Goal: Transaction & Acquisition: Purchase product/service

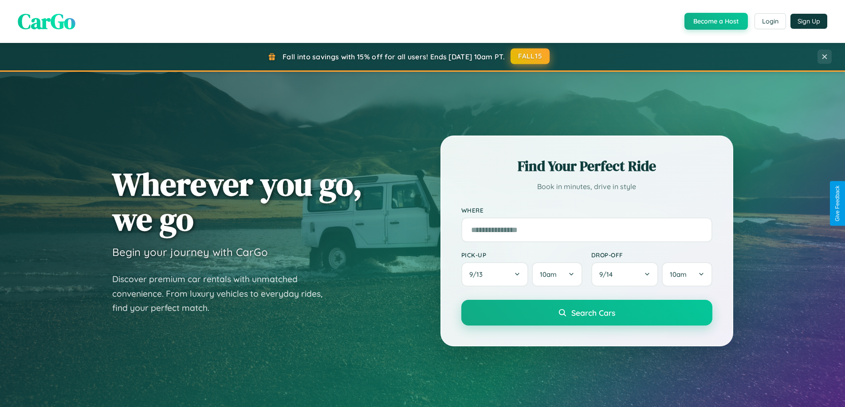
click at [530, 56] on button "FALL15" at bounding box center [529, 56] width 39 height 16
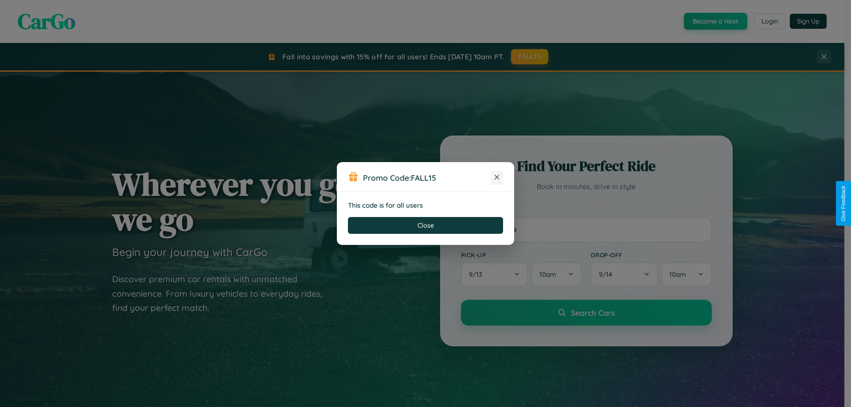
click at [497, 178] on icon at bounding box center [497, 177] width 9 height 9
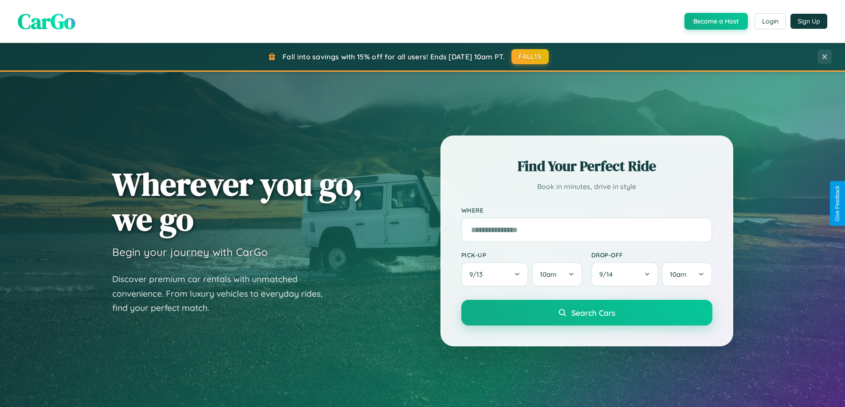
scroll to position [382, 0]
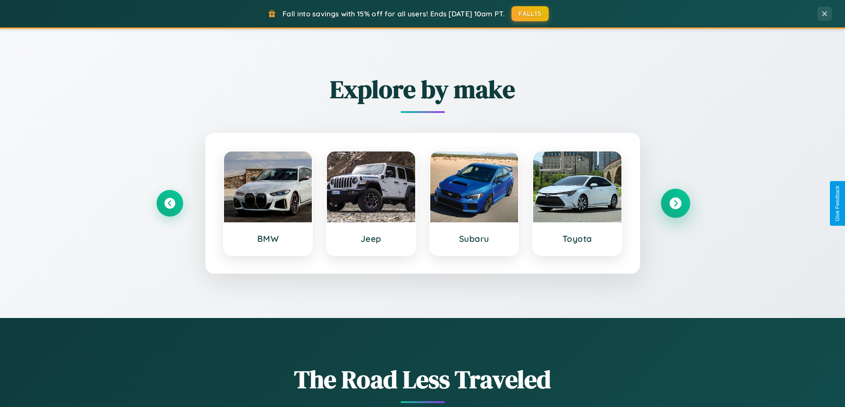
click at [675, 204] on icon at bounding box center [675, 204] width 12 height 12
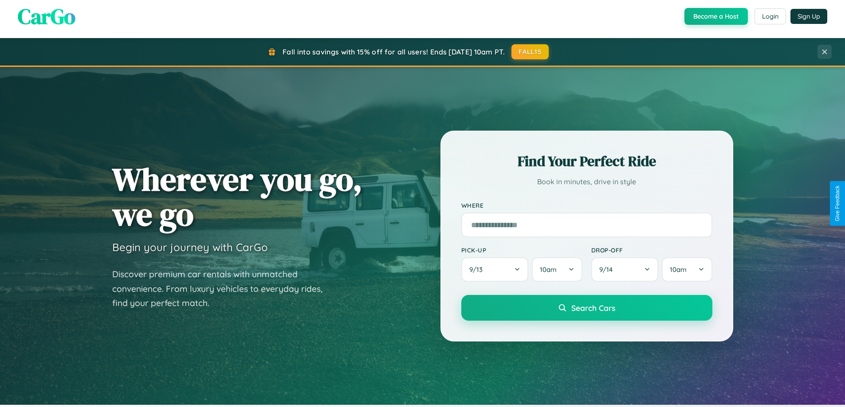
scroll to position [0, 0]
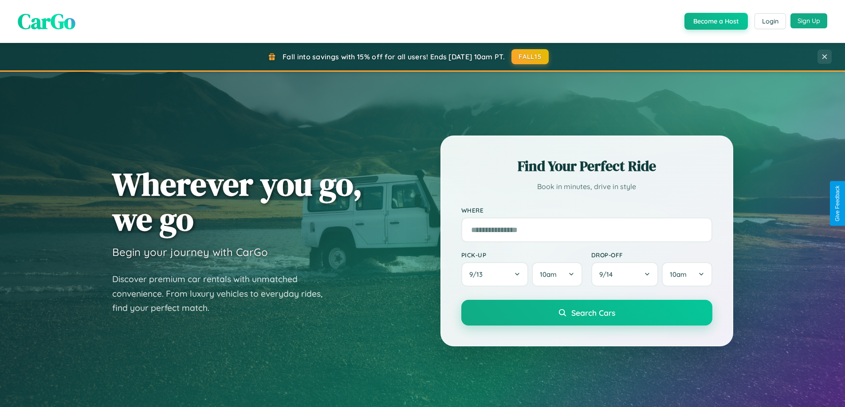
click at [808, 21] on button "Sign Up" at bounding box center [808, 20] width 37 height 15
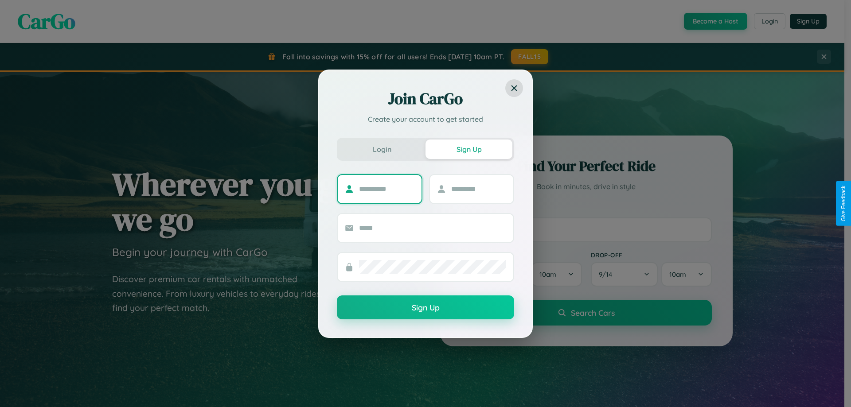
click at [387, 189] on input "text" at bounding box center [386, 189] width 55 height 14
type input "******"
click at [478, 189] on input "text" at bounding box center [478, 189] width 55 height 14
type input "******"
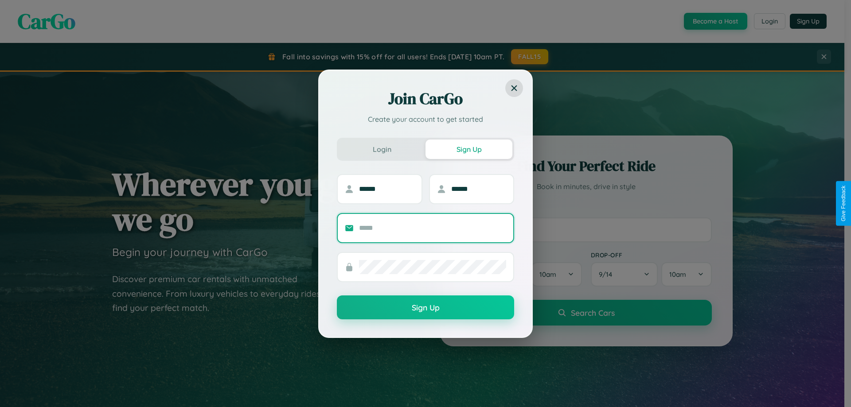
click at [433, 228] on input "text" at bounding box center [432, 228] width 147 height 14
type input "**********"
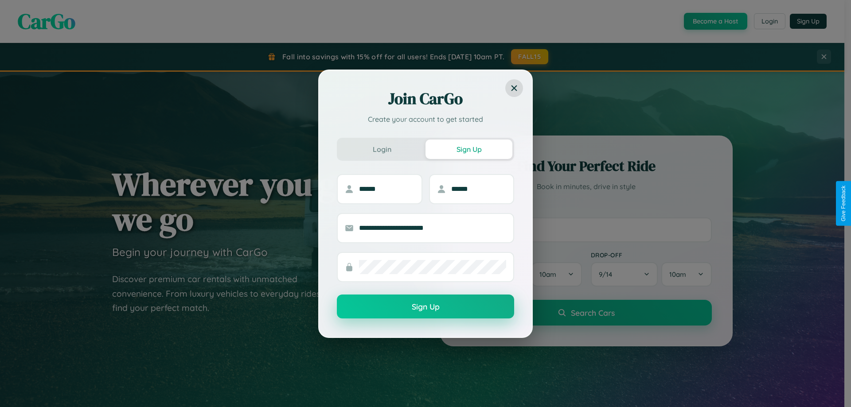
click at [426, 307] on button "Sign Up" at bounding box center [425, 307] width 177 height 24
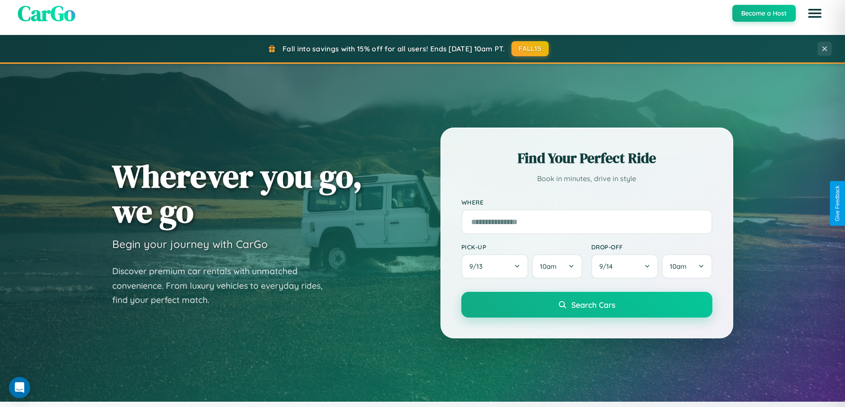
scroll to position [610, 0]
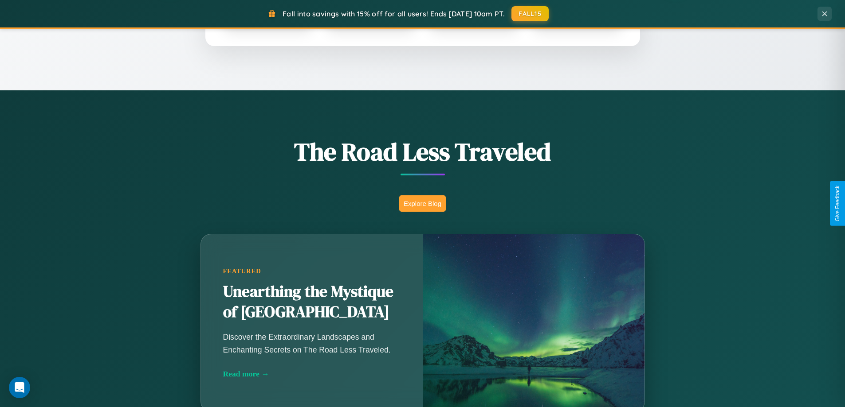
click at [422, 204] on button "Explore Blog" at bounding box center [422, 204] width 47 height 16
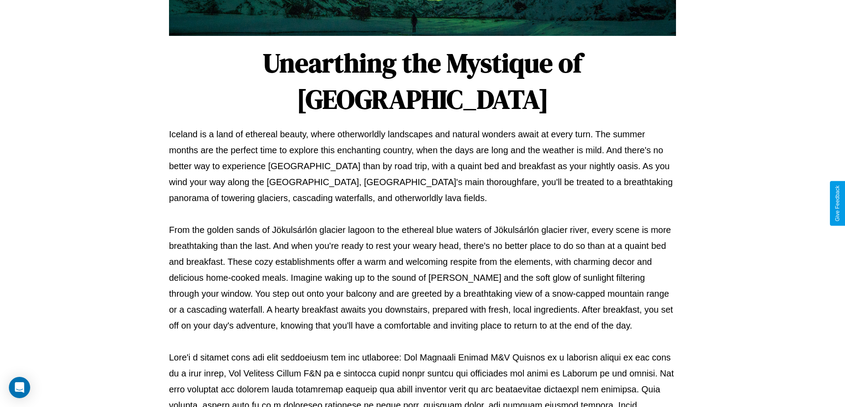
scroll to position [287, 0]
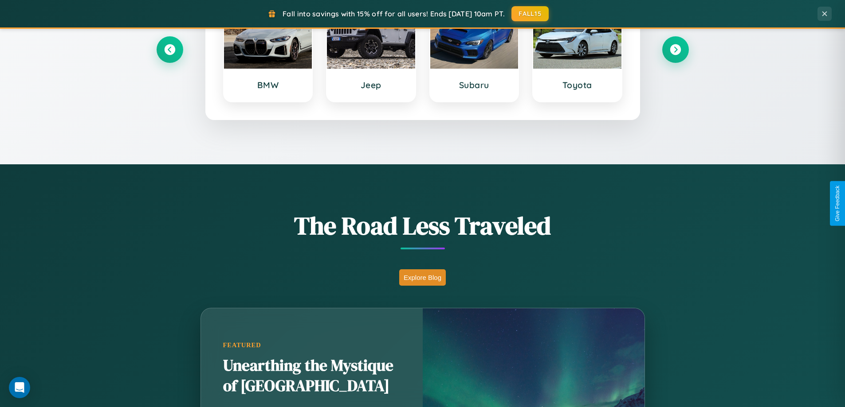
scroll to position [26, 0]
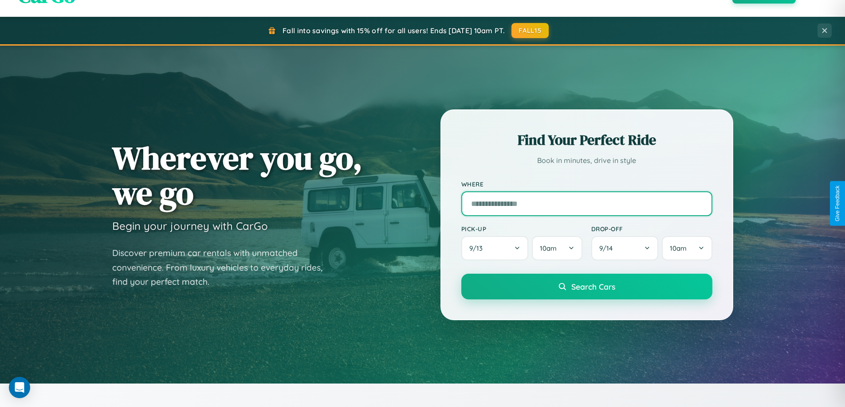
click at [586, 204] on input "text" at bounding box center [586, 204] width 251 height 25
type input "******"
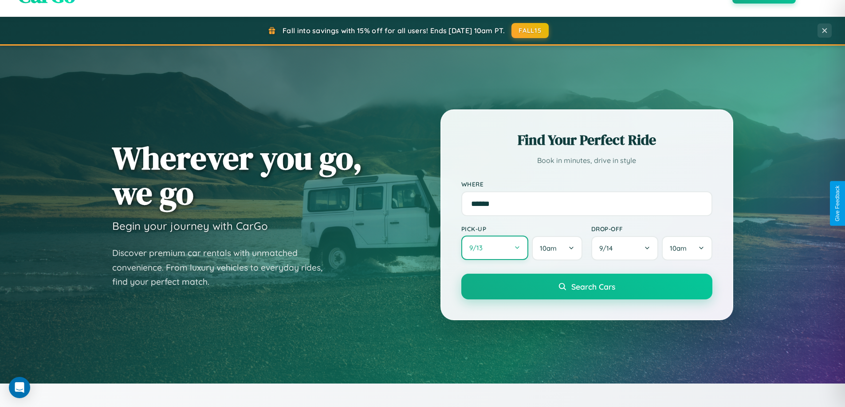
click at [494, 248] on button "9 / 13" at bounding box center [494, 248] width 67 height 24
select select "*"
select select "****"
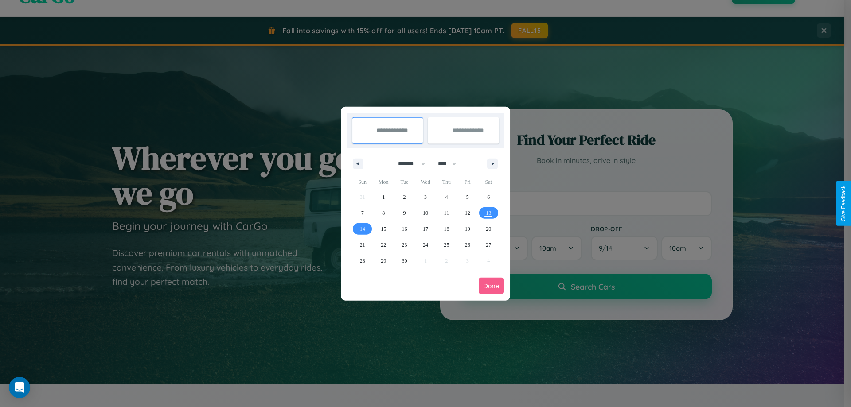
click at [408, 164] on select "******* ******** ***** ***** *** **** **** ****** ********* ******* ******** **…" at bounding box center [411, 164] width 38 height 15
select select "*"
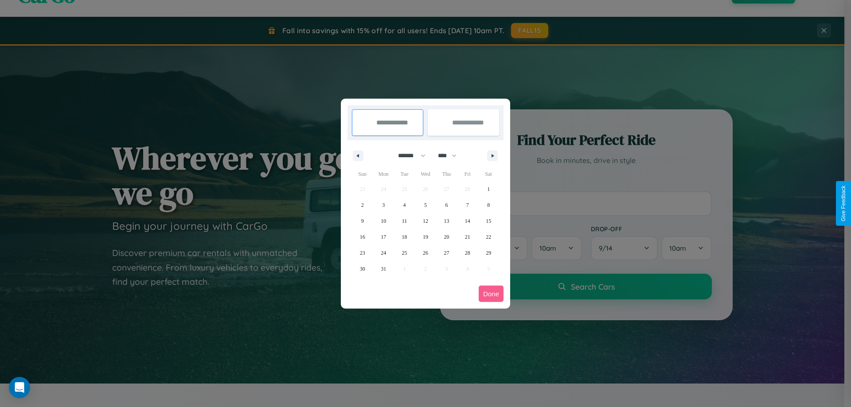
drag, startPoint x: 451, startPoint y: 156, endPoint x: 426, endPoint y: 178, distance: 34.0
click at [451, 156] on select "**** **** **** **** **** **** **** **** **** **** **** **** **** **** **** ****…" at bounding box center [447, 156] width 27 height 15
select select "****"
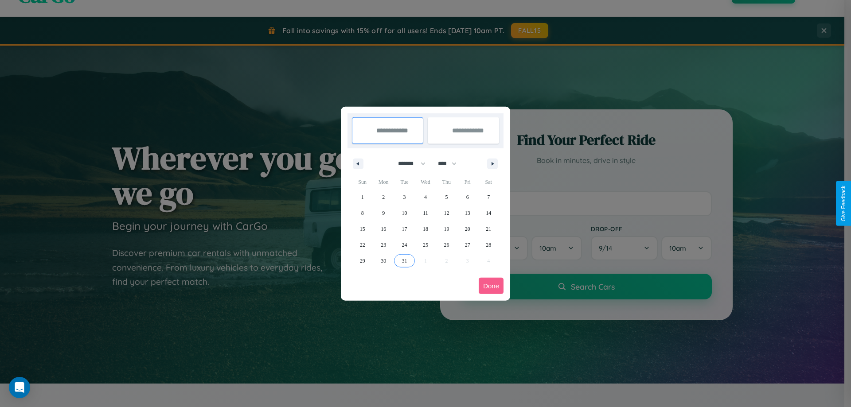
click at [404, 261] on span "31" at bounding box center [404, 261] width 5 height 16
type input "**********"
click at [493, 164] on icon "button" at bounding box center [494, 164] width 4 height 4
select select "*"
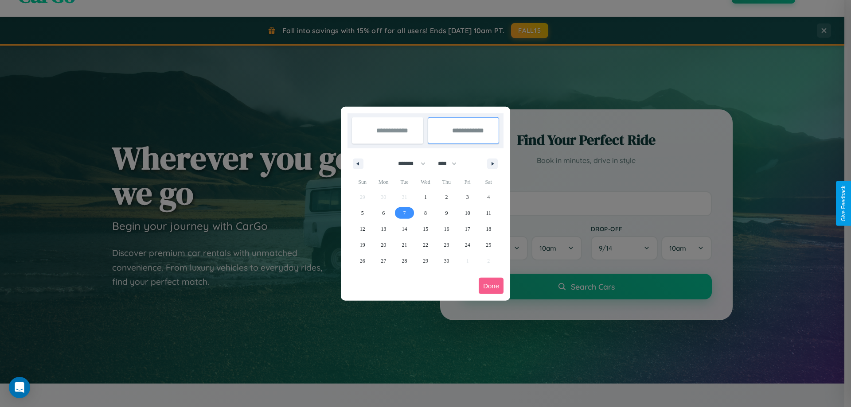
click at [404, 213] on span "7" at bounding box center [405, 213] width 3 height 16
type input "**********"
select select "*"
click at [491, 286] on button "Done" at bounding box center [491, 286] width 25 height 16
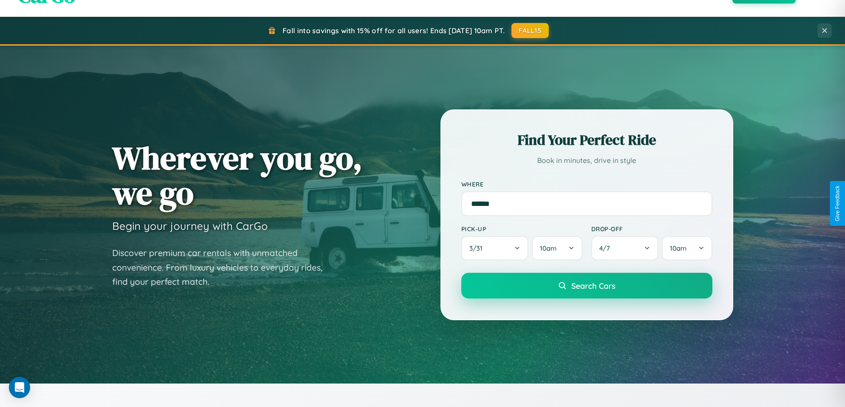
click at [586, 286] on span "Search Cars" at bounding box center [593, 286] width 44 height 10
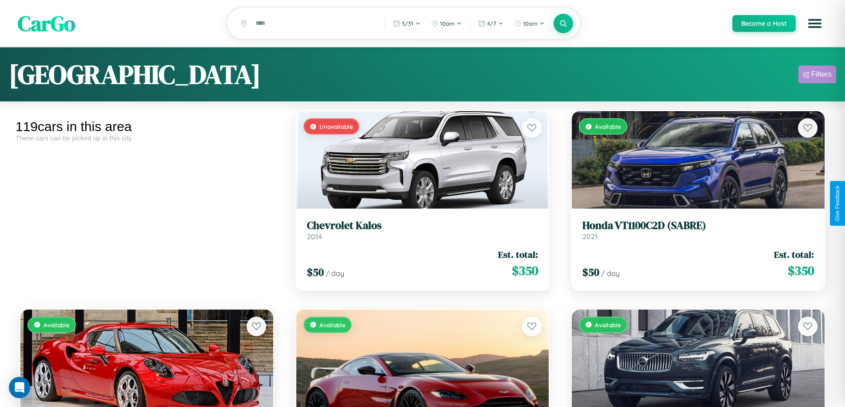
click at [817, 76] on div "Filters" at bounding box center [821, 74] width 20 height 9
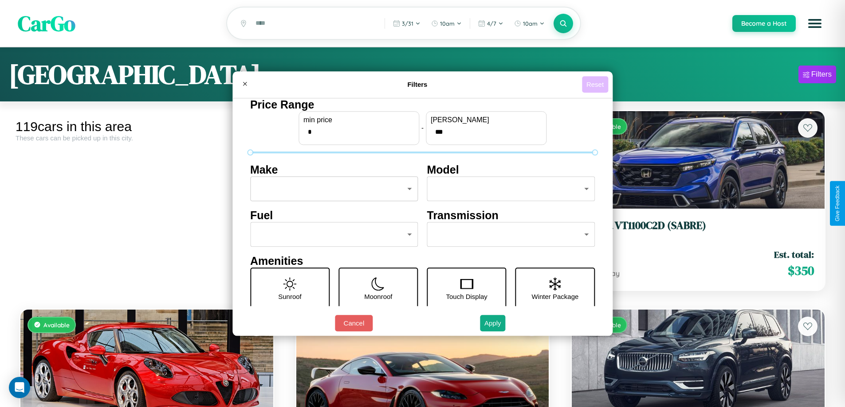
click at [596, 84] on button "Reset" at bounding box center [595, 84] width 26 height 16
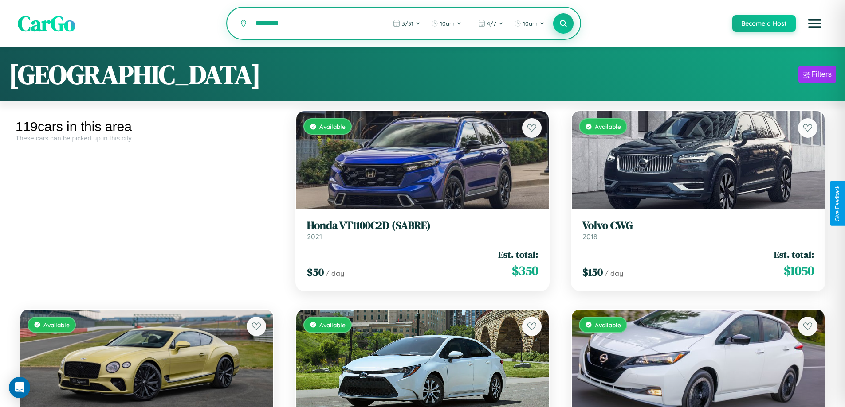
type input "*********"
click at [563, 24] on icon at bounding box center [563, 23] width 8 height 8
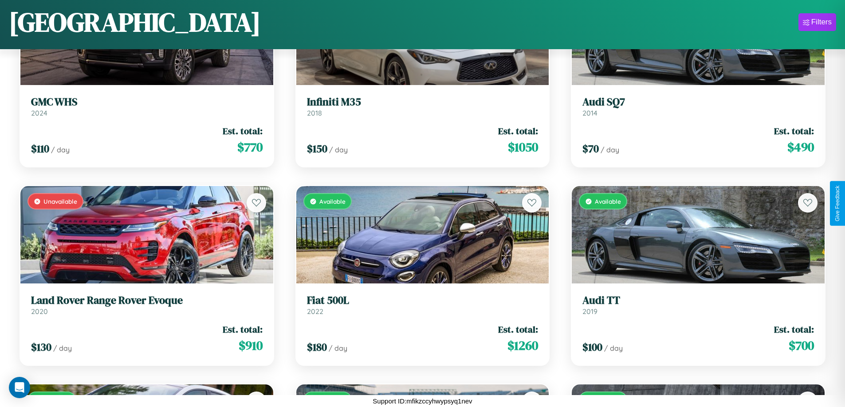
scroll to position [2507, 0]
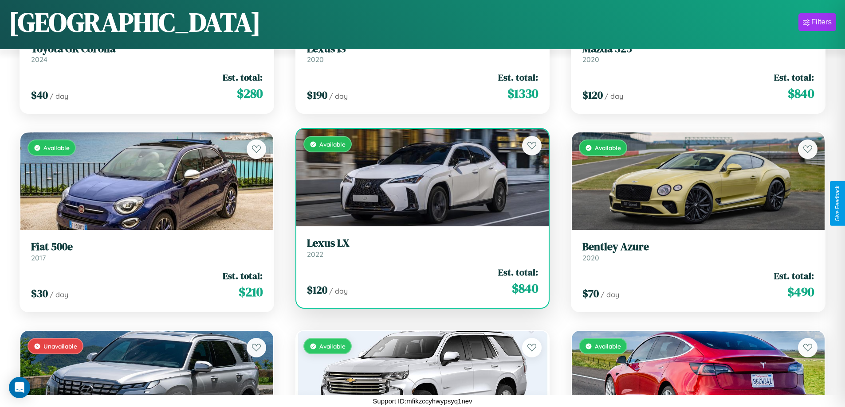
click at [419, 248] on h3 "Lexus LX" at bounding box center [422, 243] width 231 height 13
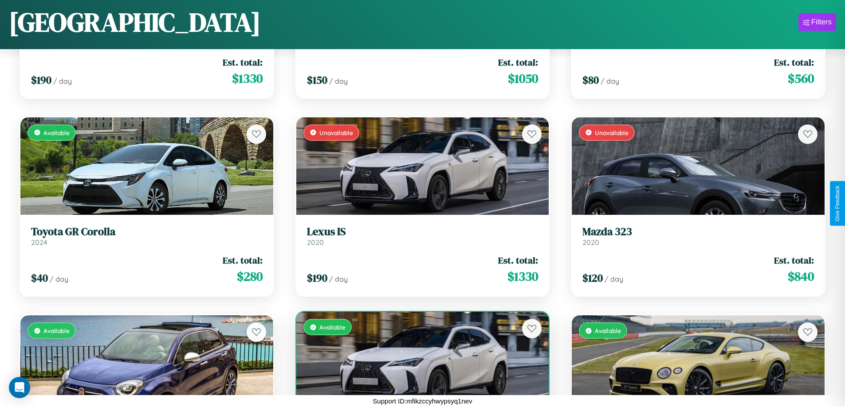
scroll to position [2309, 0]
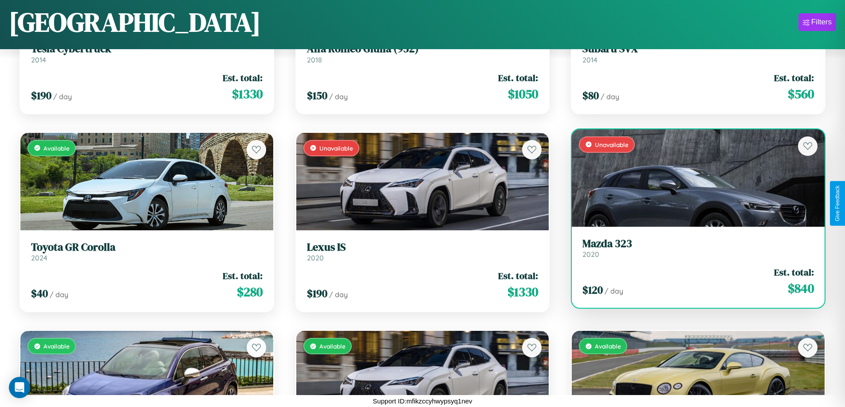
click at [692, 248] on h3 "Mazda 323" at bounding box center [697, 244] width 231 height 13
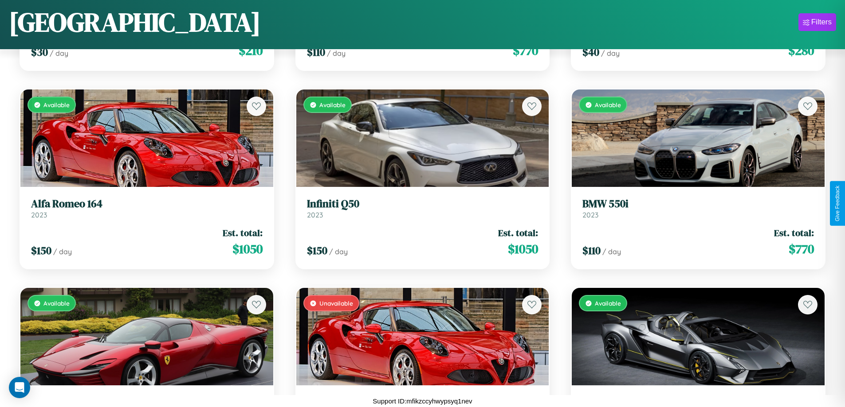
scroll to position [323, 0]
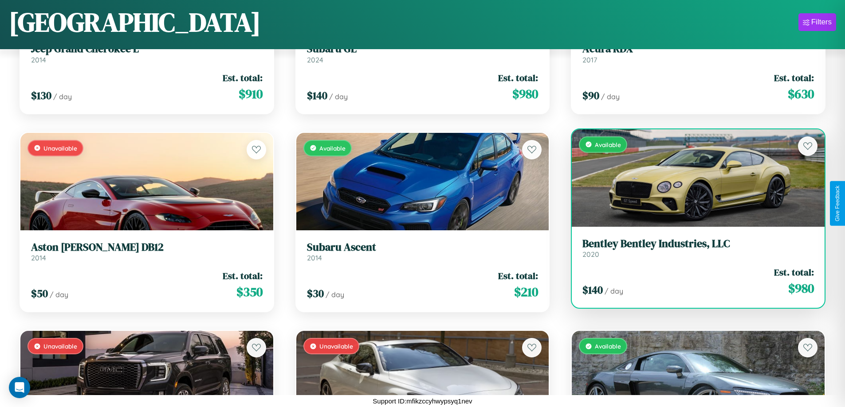
click at [692, 250] on h3 "Bentley Bentley Industries, LLC" at bounding box center [697, 244] width 231 height 13
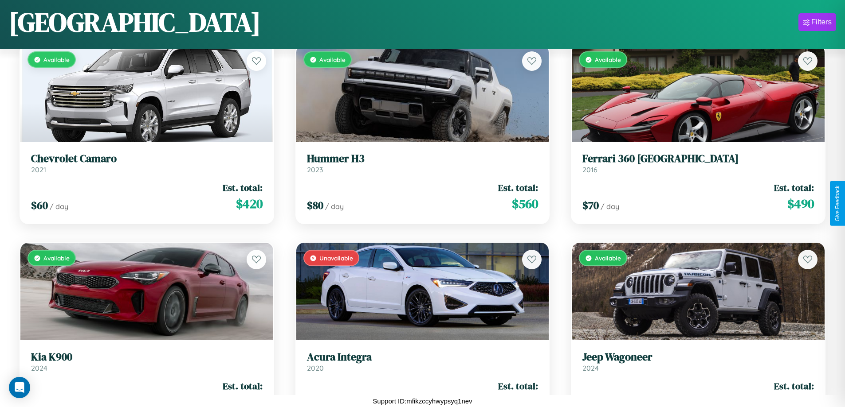
scroll to position [7868, 0]
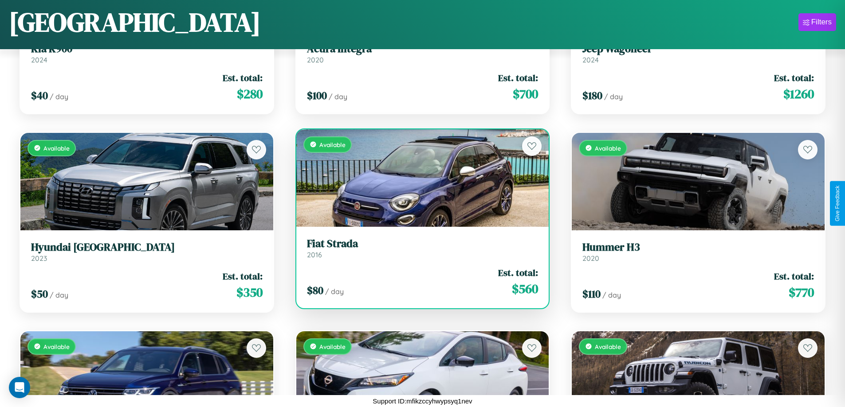
click at [419, 248] on h3 "Fiat Strada" at bounding box center [422, 244] width 231 height 13
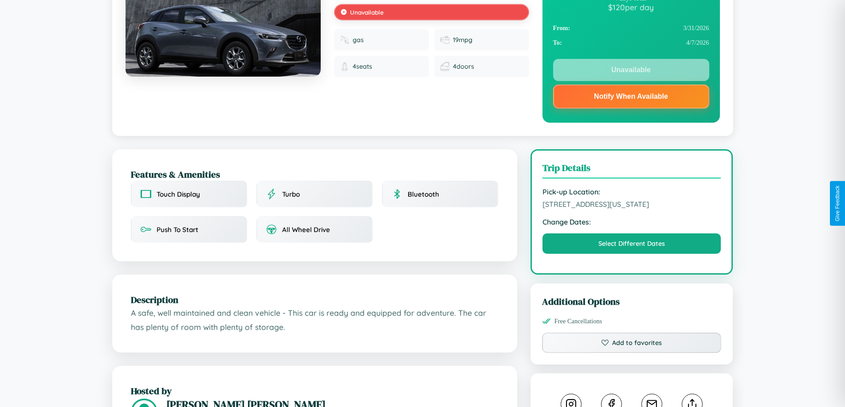
scroll to position [123, 0]
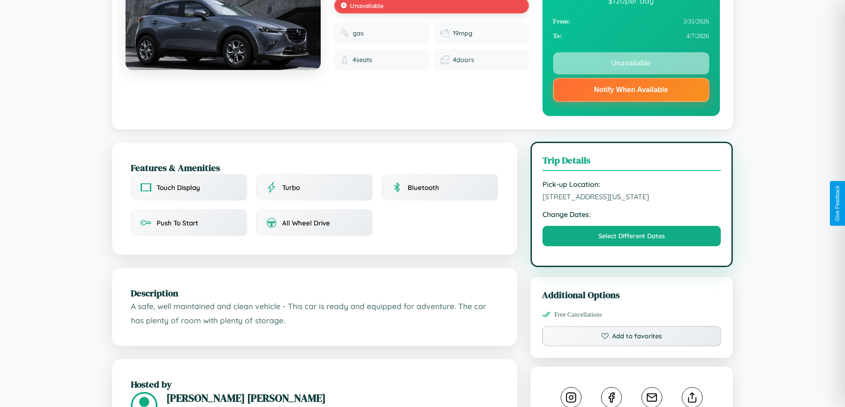
click at [631, 201] on span "7734 Church Street San Diego California 95261 United States" at bounding box center [631, 196] width 179 height 9
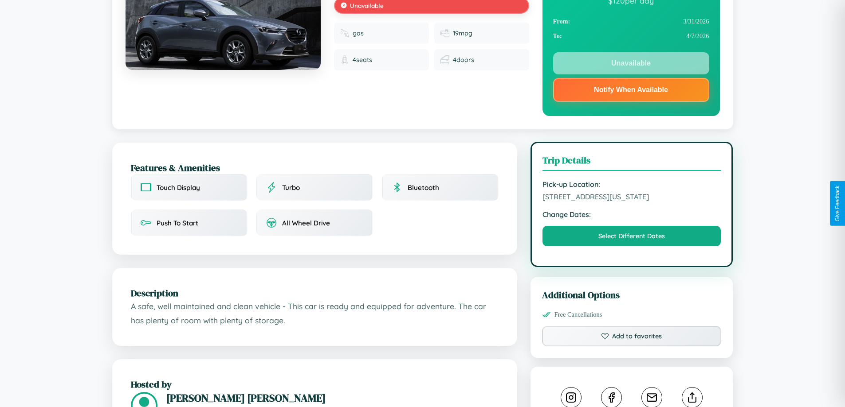
click at [631, 201] on span "7734 Church Street San Diego California 95261 United States" at bounding box center [631, 196] width 179 height 9
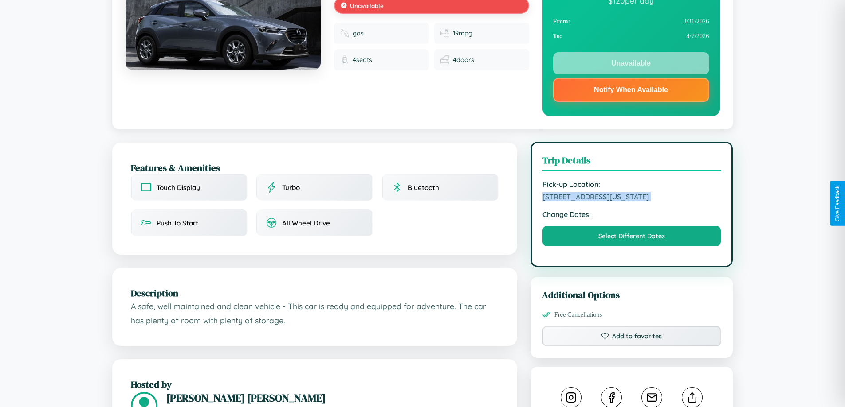
click at [631, 201] on span "7734 Church Street San Diego California 95261 United States" at bounding box center [631, 196] width 179 height 9
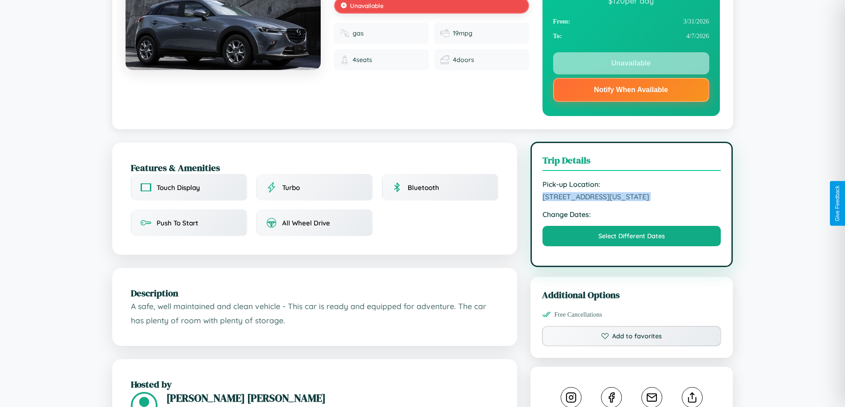
click at [631, 201] on span "7734 Church Street San Diego California 95261 United States" at bounding box center [631, 196] width 179 height 9
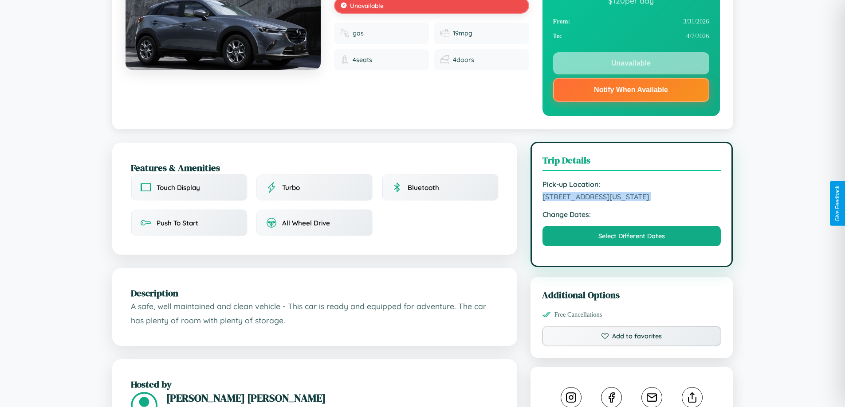
click at [631, 201] on span "7734 Church Street San Diego California 95261 United States" at bounding box center [631, 196] width 179 height 9
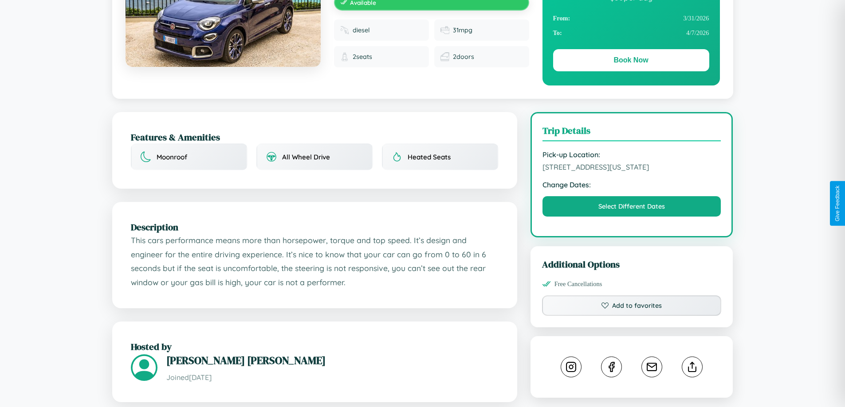
scroll to position [239, 0]
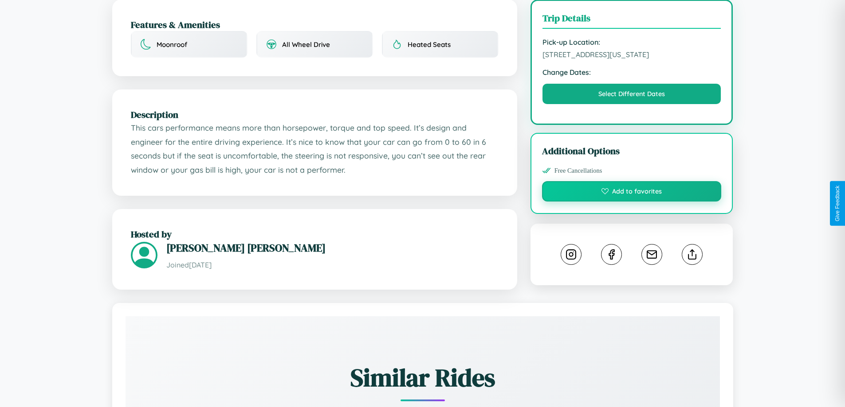
click at [631, 202] on button "Add to favorites" at bounding box center [632, 191] width 180 height 20
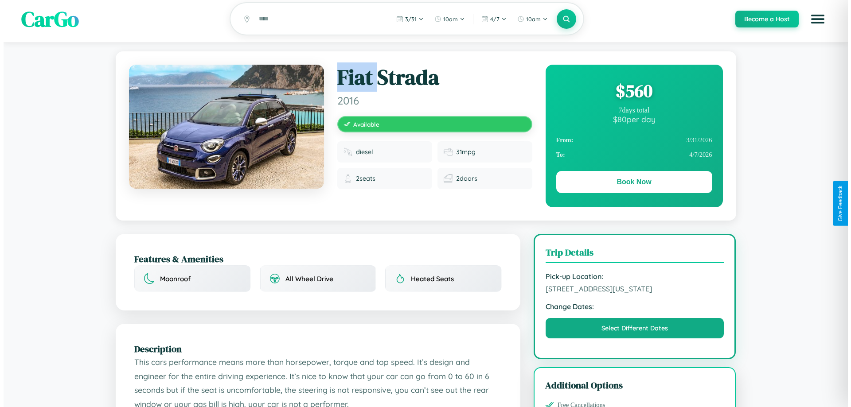
scroll to position [0, 0]
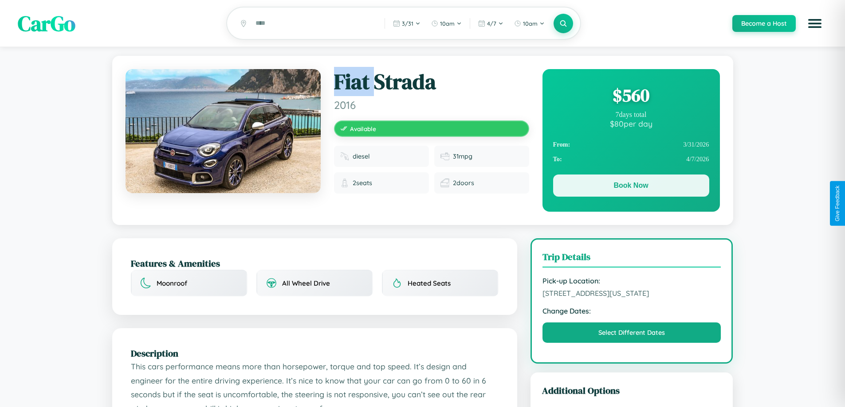
click at [631, 188] on button "Book Now" at bounding box center [631, 186] width 156 height 22
